Goal: Transaction & Acquisition: Purchase product/service

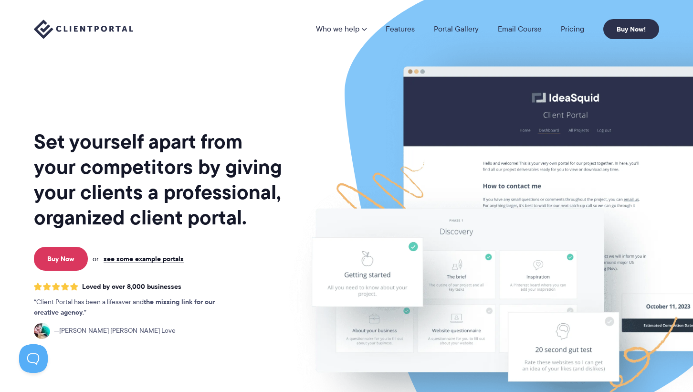
click at [578, 35] on nav "Who we help Who we help View pricing Agencies See how Client Portal can help gi…" at bounding box center [487, 29] width 343 height 20
click at [578, 29] on link "Pricing" at bounding box center [572, 29] width 23 height 8
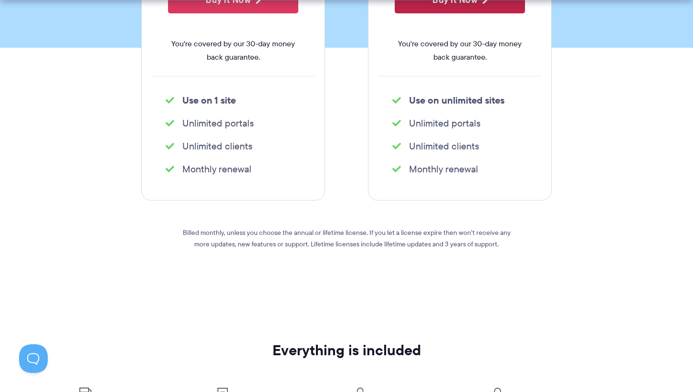
scroll to position [321, 0]
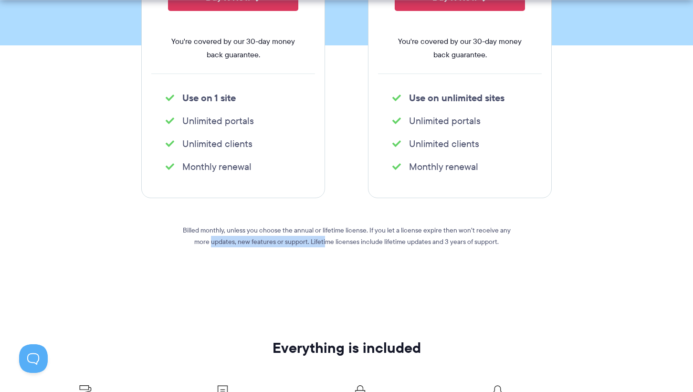
drag, startPoint x: 198, startPoint y: 236, endPoint x: 317, endPoint y: 238, distance: 119.8
click at [317, 238] on p "Billed monthly, unless you choose the annual or lifetime license. If you let a …" at bounding box center [347, 235] width 344 height 23
click at [317, 233] on p "Billed monthly, unless you choose the annual or lifetime license. If you let a …" at bounding box center [347, 235] width 344 height 23
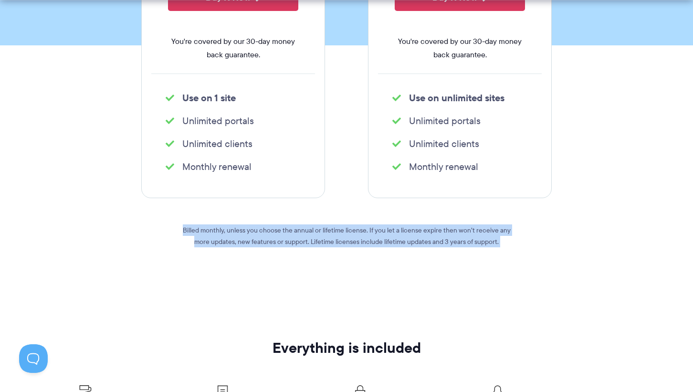
click at [317, 233] on p "Billed monthly, unless you choose the annual or lifetime license. If you let a …" at bounding box center [347, 235] width 344 height 23
click at [344, 247] on div "Billed monthly, unless you choose the annual or lifetime license. If you let a …" at bounding box center [347, 241] width 344 height 49
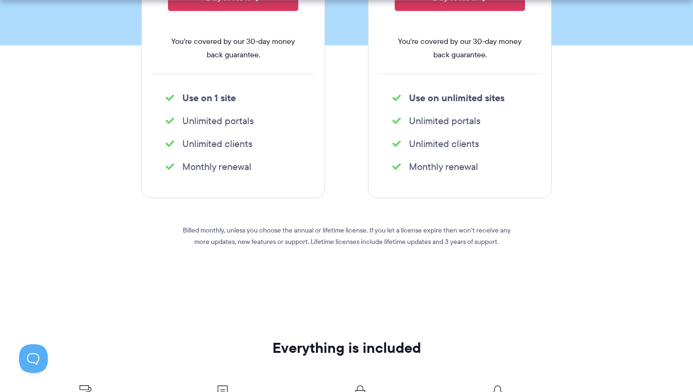
click at [344, 247] on div "Billed monthly, unless you choose the annual or lifetime license. If you let a …" at bounding box center [347, 241] width 344 height 49
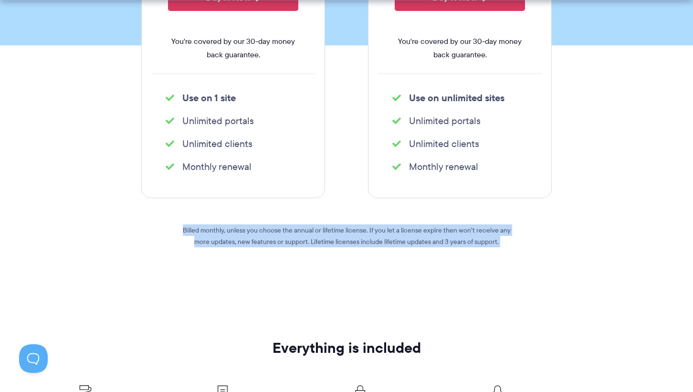
click at [344, 247] on div "Billed monthly, unless you choose the annual or lifetime license. If you let a …" at bounding box center [347, 241] width 344 height 49
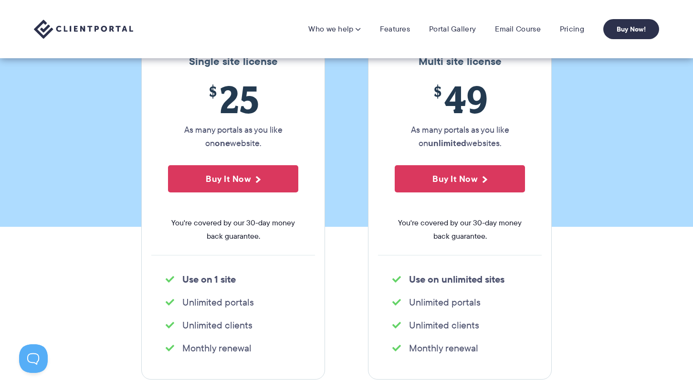
scroll to position [3, 0]
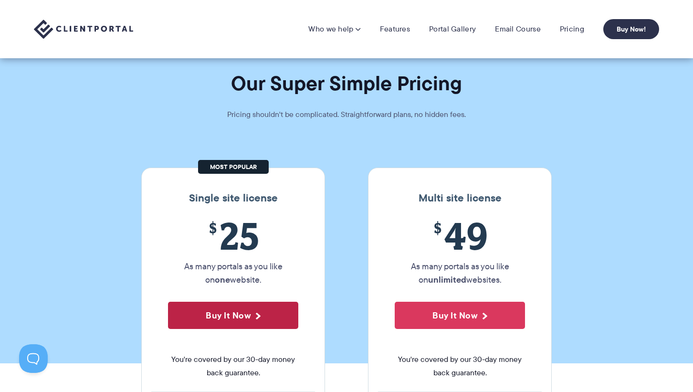
click at [240, 318] on button "Buy It Now" at bounding box center [233, 315] width 130 height 27
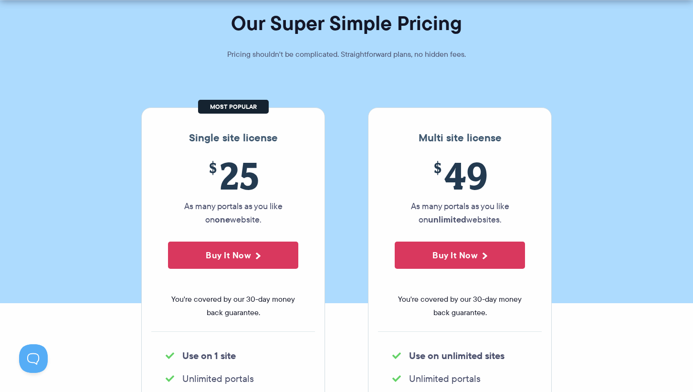
scroll to position [65, 0]
